Goal: Task Accomplishment & Management: Use online tool/utility

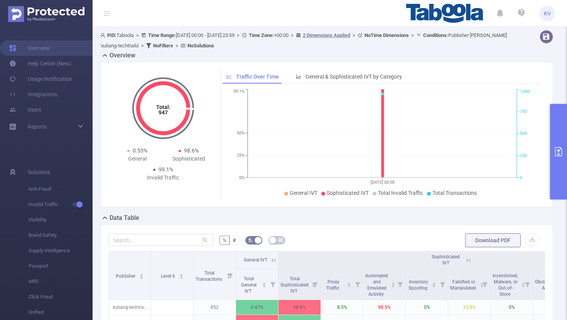
scroll to position [0, 2]
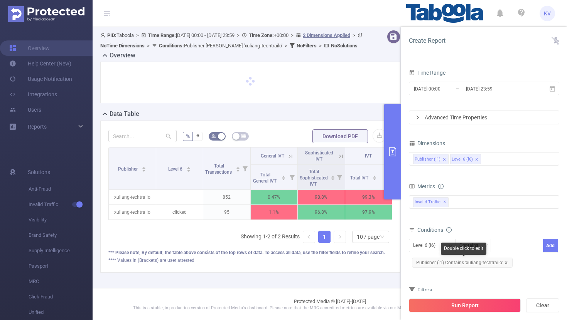
click at [505, 263] on icon "icon: close" at bounding box center [506, 263] width 4 height 4
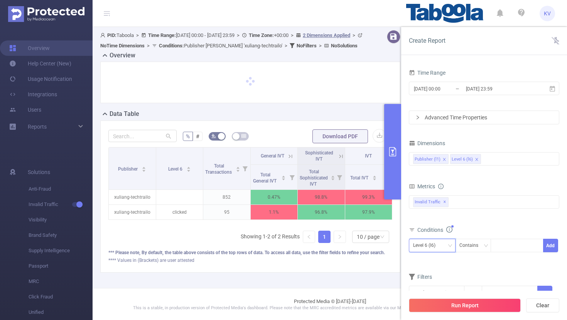
click at [439, 246] on div "Level 6 (l6)" at bounding box center [427, 245] width 28 height 13
click at [441, 261] on li "Publisher (l1)" at bounding box center [432, 262] width 47 height 12
click at [508, 247] on div at bounding box center [517, 245] width 44 height 13
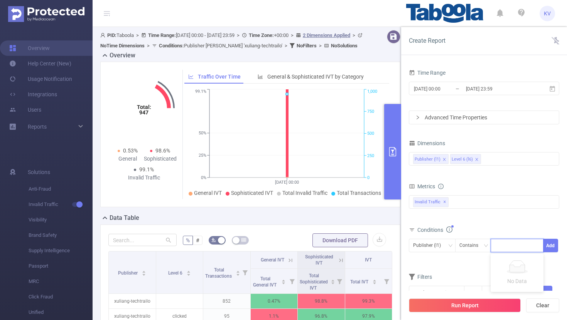
paste input "airfind-modephone-topnews"
type input "airfind-modephone-topnews"
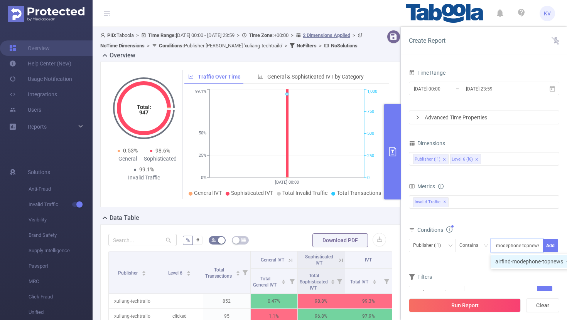
click at [525, 265] on li "airfind-modephone-topnews" at bounding box center [532, 262] width 85 height 12
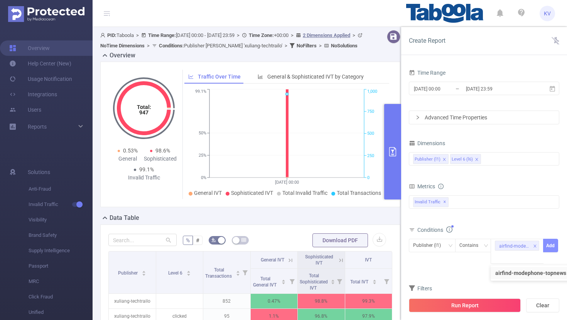
click at [553, 248] on button "Add" at bounding box center [550, 245] width 15 height 13
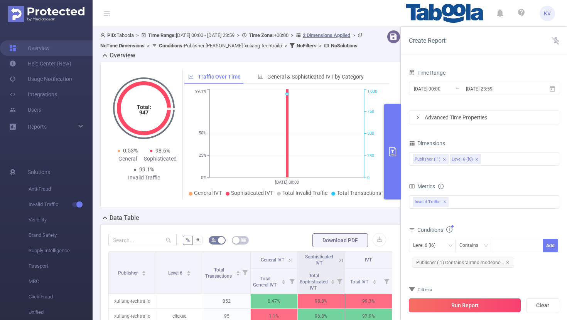
click at [483, 306] on button "Run Report" at bounding box center [465, 306] width 112 height 14
